Goal: Information Seeking & Learning: Learn about a topic

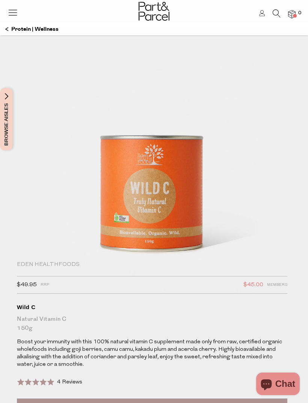
click at [127, 203] on img at bounding box center [153, 168] width 225 height 266
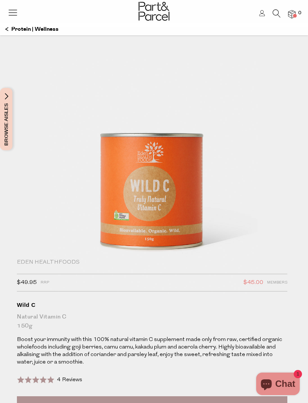
scroll to position [3, 0]
click at [173, 171] on img at bounding box center [153, 165] width 225 height 266
click at [174, 183] on img at bounding box center [153, 165] width 225 height 266
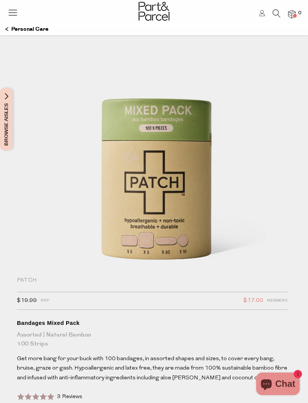
click at [192, 128] on img at bounding box center [153, 175] width 225 height 281
